Goal: Use online tool/utility: Use online tool/utility

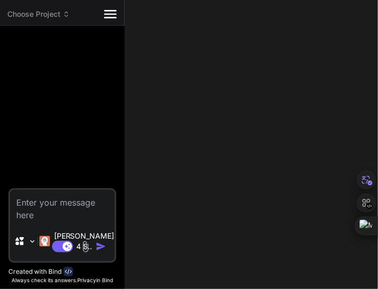
click at [351, 112] on div "Choose Project Created with Pixso. Bind AI Web Search Created with Pixso. Code …" at bounding box center [189, 144] width 378 height 289
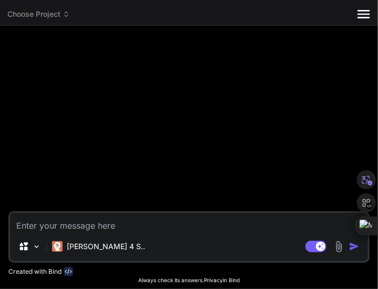
click at [266, 108] on div at bounding box center [190, 123] width 359 height 178
click at [340, 228] on div "Ctrl+M" at bounding box center [352, 226] width 50 height 19
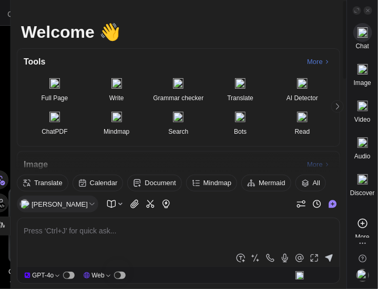
click at [313, 63] on span "More" at bounding box center [316, 62] width 33 height 14
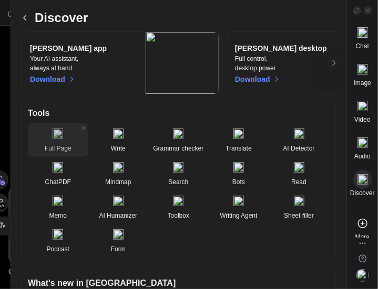
click at [54, 149] on p "Full Page" at bounding box center [58, 148] width 60 height 8
type textarea "x"
